Goal: Navigation & Orientation: Find specific page/section

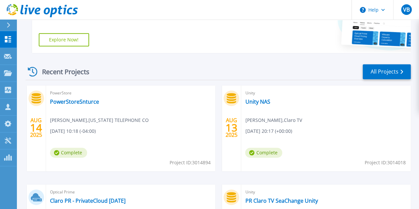
scroll to position [149, 0]
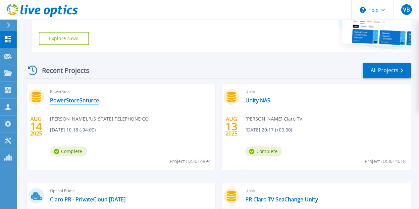
click at [80, 102] on link "PowerStoreSnturce" at bounding box center [74, 100] width 49 height 7
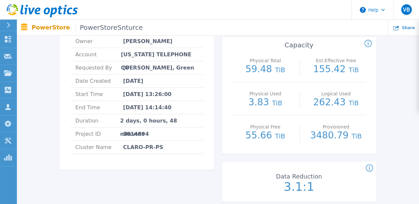
scroll to position [80, 0]
